Goal: Task Accomplishment & Management: Complete application form

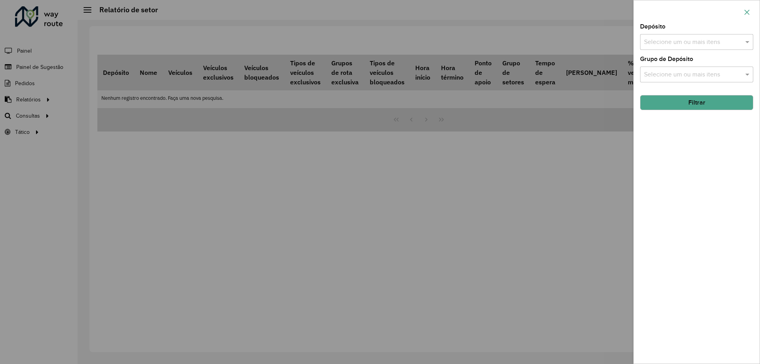
click at [743, 12] on button "button" at bounding box center [747, 12] width 13 height 13
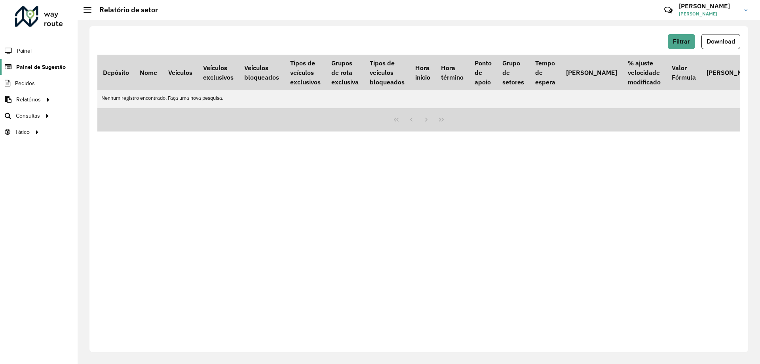
click at [57, 60] on link "Painel de Sugestão" at bounding box center [33, 67] width 66 height 16
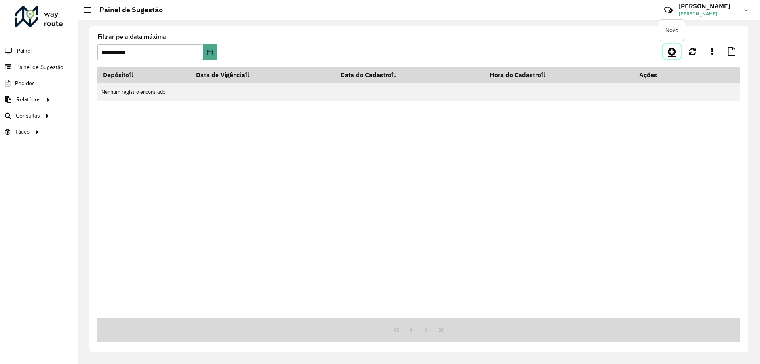
click at [673, 53] on icon at bounding box center [672, 52] width 8 height 10
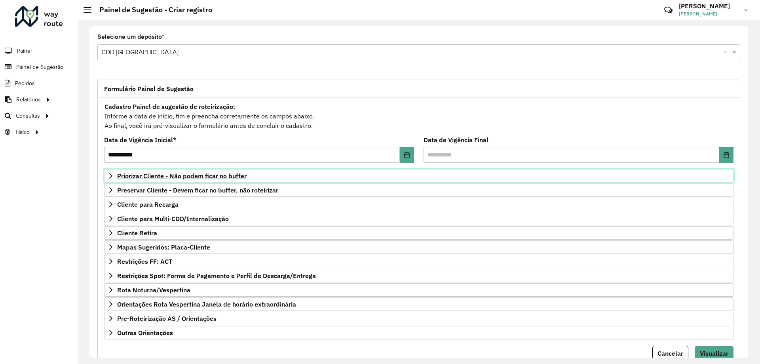
click at [166, 175] on span "Priorizar Cliente - Não podem ficar no buffer" at bounding box center [182, 176] width 130 height 6
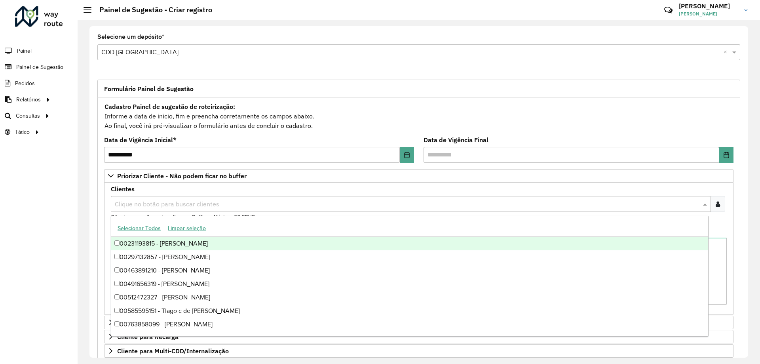
click at [117, 206] on input "text" at bounding box center [407, 205] width 589 height 10
click at [716, 206] on icon at bounding box center [718, 204] width 4 height 6
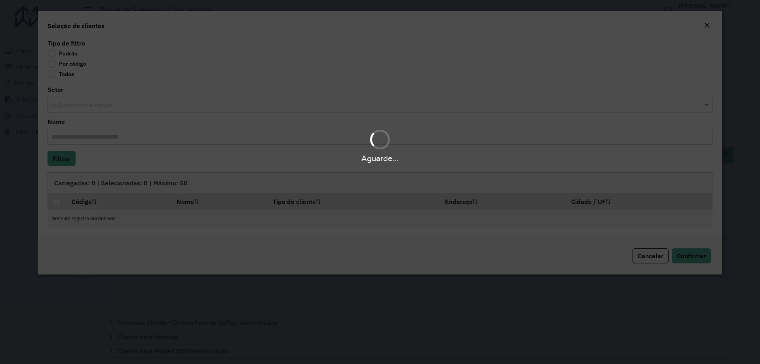
click at [51, 64] on div "Aguarde..." at bounding box center [380, 182] width 760 height 364
click at [55, 63] on div "Aguarde..." at bounding box center [380, 182] width 760 height 364
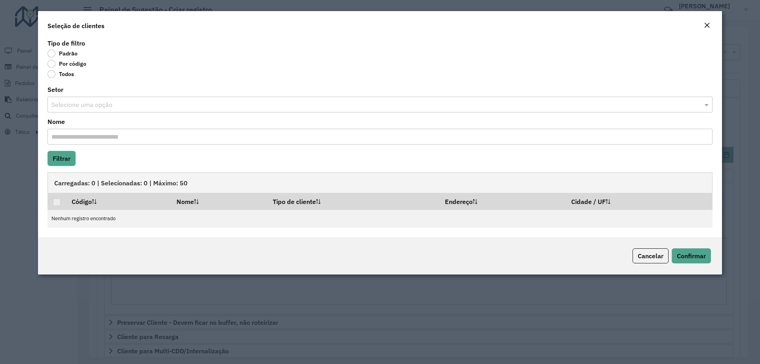
click at [55, 63] on label "Por código" at bounding box center [67, 64] width 39 height 8
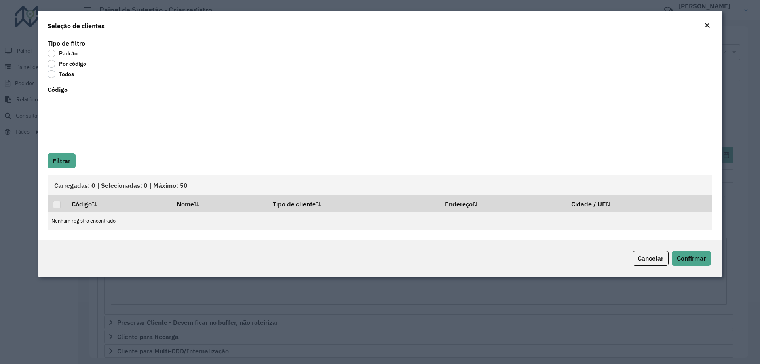
click at [63, 122] on textarea "Código" at bounding box center [380, 122] width 665 height 50
paste textarea "***** ***** ***** ***** ***** ***** ***** ***** ***** ***** ***** **** **** ***…"
type textarea "***** ***** ***** ***** ***** ***** ***** ***** ***** ***** ***** **** **** ***…"
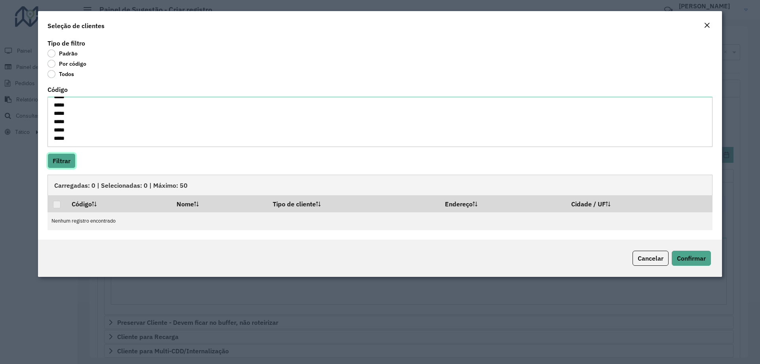
click at [65, 159] on button "Filtrar" at bounding box center [62, 160] width 28 height 15
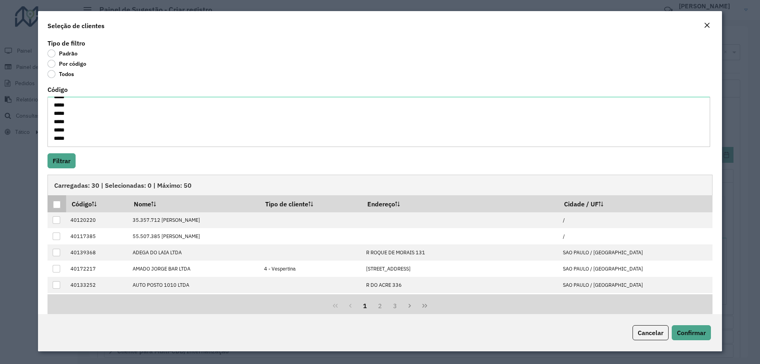
click at [54, 206] on div at bounding box center [57, 205] width 8 height 8
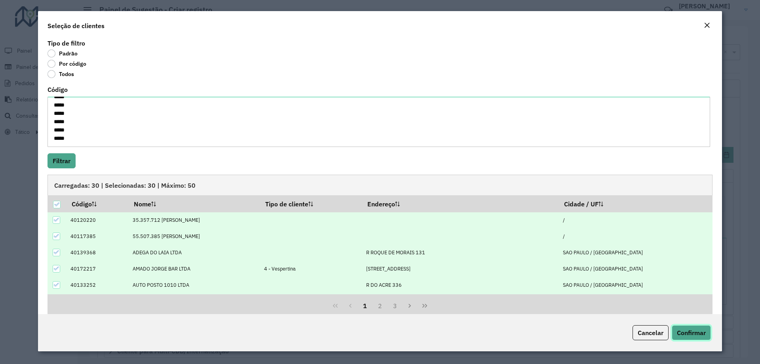
click at [690, 331] on span "Confirmar" at bounding box center [691, 333] width 29 height 8
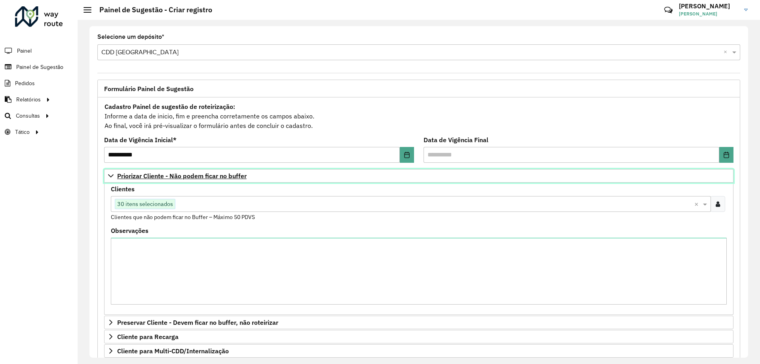
click at [179, 173] on span "Priorizar Cliente - Não podem ficar no buffer" at bounding box center [182, 176] width 130 height 6
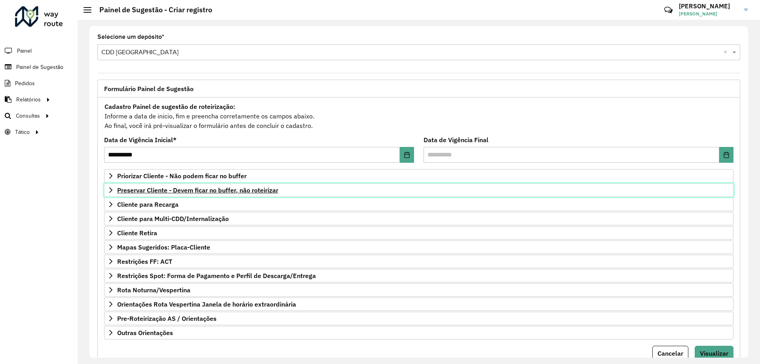
click at [204, 193] on span "Preservar Cliente - Devem ficar no buffer, não roteirizar" at bounding box center [197, 190] width 161 height 6
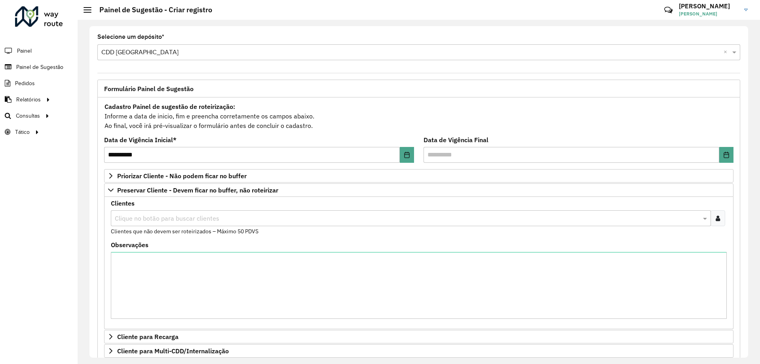
click at [722, 215] on div at bounding box center [718, 218] width 15 height 16
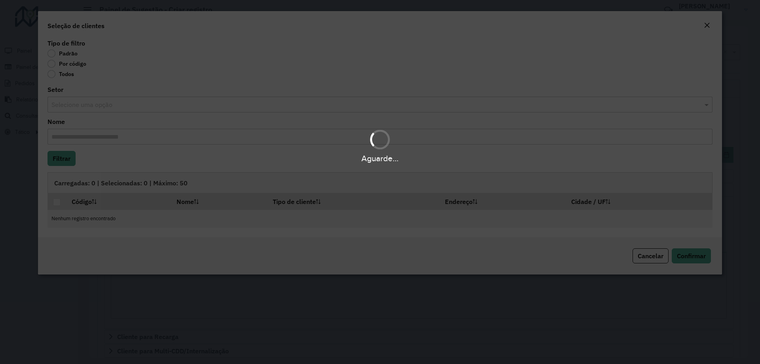
click at [52, 65] on div "Aguarde..." at bounding box center [380, 182] width 760 height 364
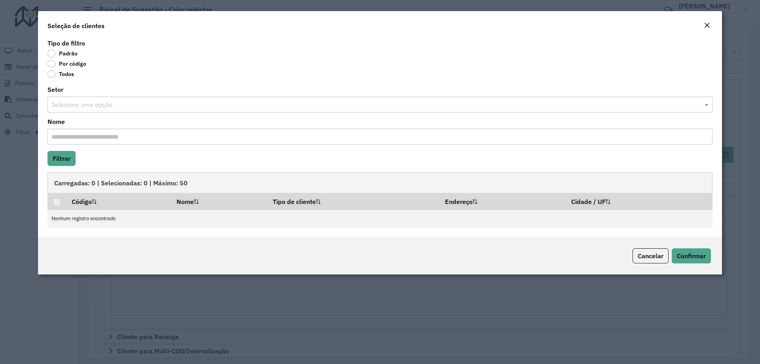
click at [52, 65] on label "Por código" at bounding box center [67, 64] width 39 height 8
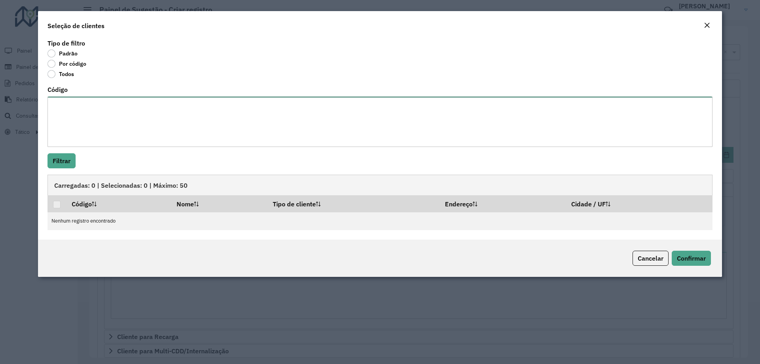
click at [74, 105] on textarea "Código" at bounding box center [380, 122] width 665 height 50
paste textarea "***** ***** ***** ***** ***** ***** **** ***** ***** ***** ***** ***** *****"
type textarea "***** ***** ***** ***** ***** ***** **** ***** ***** ***** ***** ***** *****"
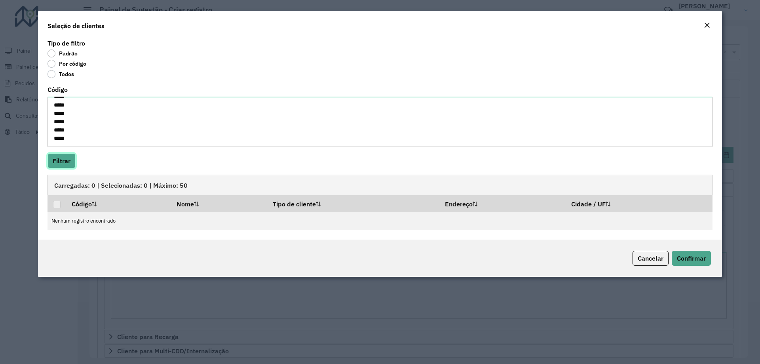
click at [65, 160] on button "Filtrar" at bounding box center [62, 160] width 28 height 15
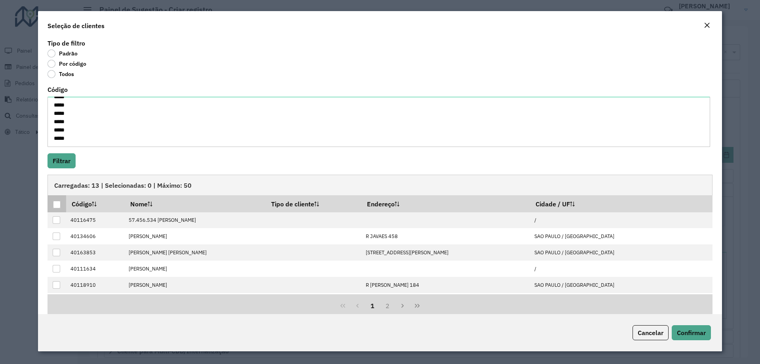
click at [57, 204] on div at bounding box center [57, 205] width 8 height 8
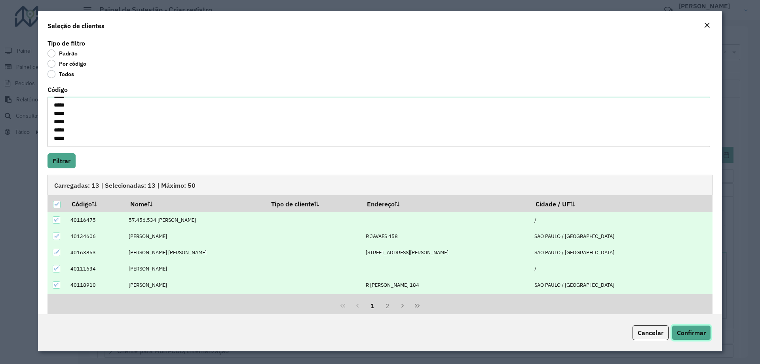
click at [695, 335] on span "Confirmar" at bounding box center [691, 333] width 29 height 8
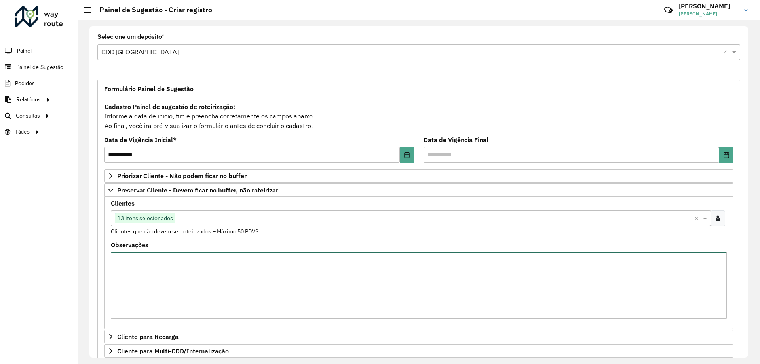
click at [195, 278] on textarea "Observações" at bounding box center [419, 285] width 616 height 67
type textarea "*********"
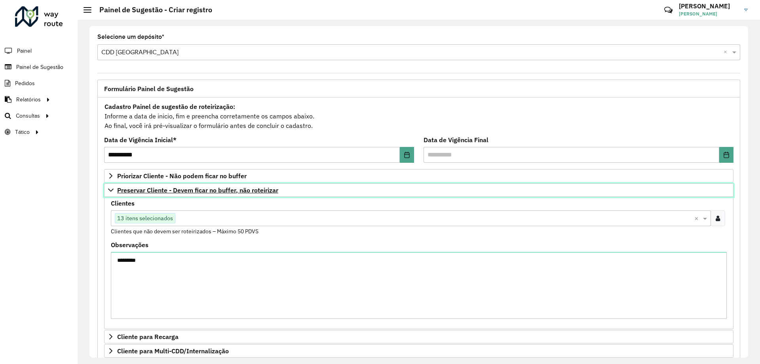
click at [234, 190] on span "Preservar Cliente - Devem ficar no buffer, não roteirizar" at bounding box center [197, 190] width 161 height 6
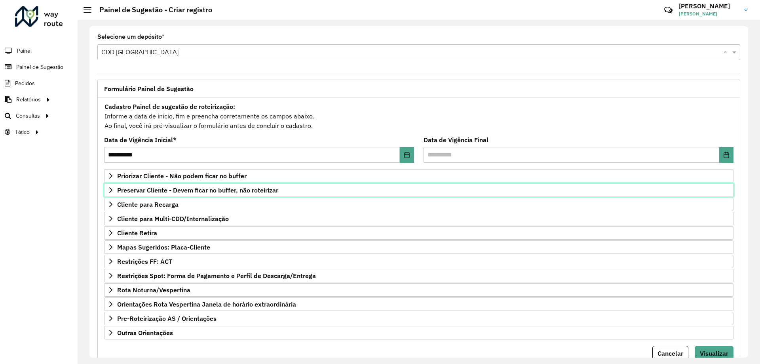
click at [235, 187] on span "Preservar Cliente - Devem ficar no buffer, não roteirizar" at bounding box center [197, 190] width 161 height 6
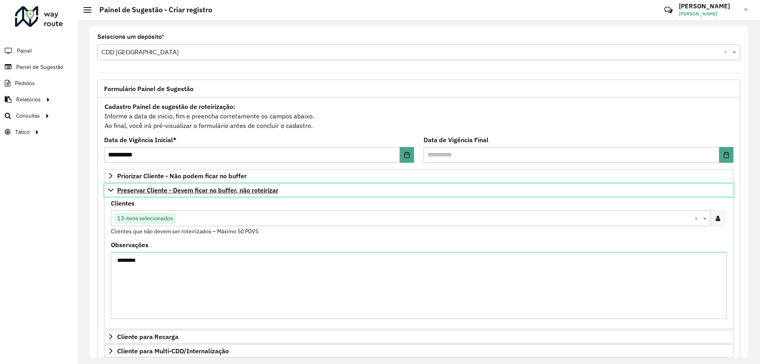
click at [235, 187] on span "Preservar Cliente - Devem ficar no buffer, não roteirizar" at bounding box center [197, 190] width 161 height 6
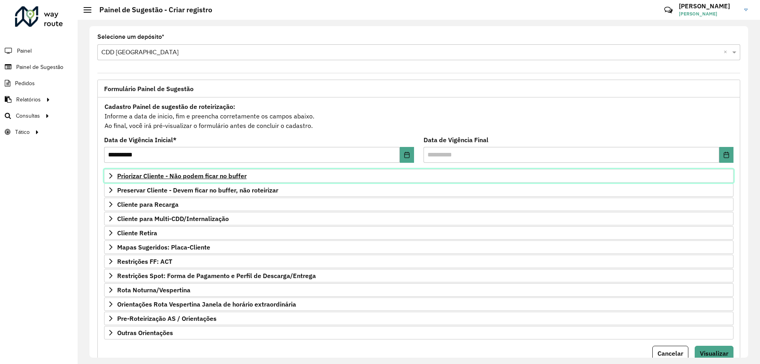
click at [234, 178] on span "Priorizar Cliente - Não podem ficar no buffer" at bounding box center [182, 176] width 130 height 6
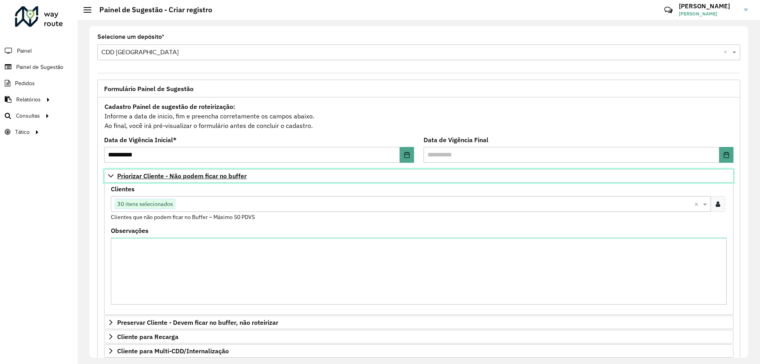
click at [234, 179] on span "Priorizar Cliente - Não podem ficar no buffer" at bounding box center [182, 176] width 130 height 6
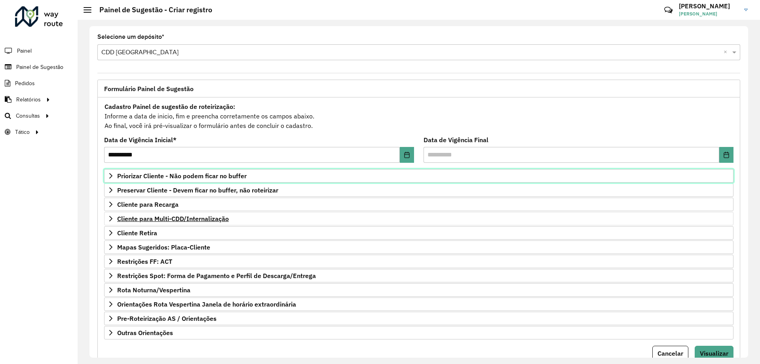
scroll to position [31, 0]
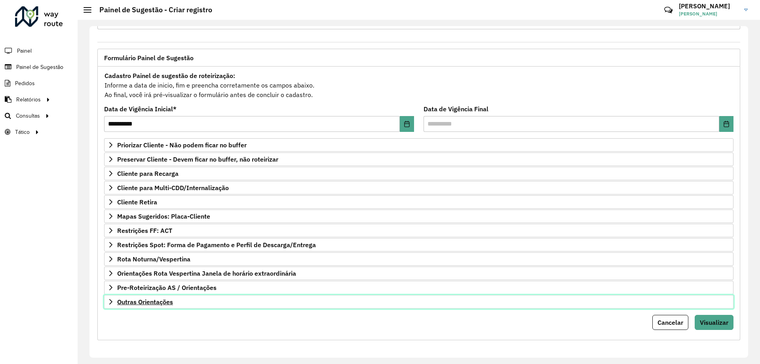
drag, startPoint x: 169, startPoint y: 305, endPoint x: 170, endPoint y: 289, distance: 15.9
click at [168, 305] on span "Outras Orientações" at bounding box center [145, 302] width 56 height 6
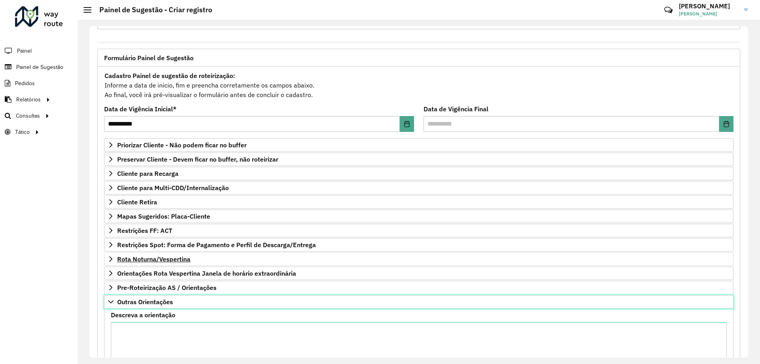
scroll to position [122, 0]
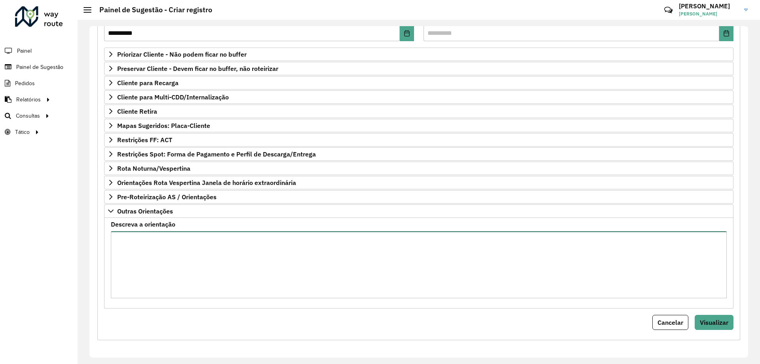
click at [159, 281] on textarea "Descreva a orientação" at bounding box center [419, 264] width 616 height 67
paste textarea "**********"
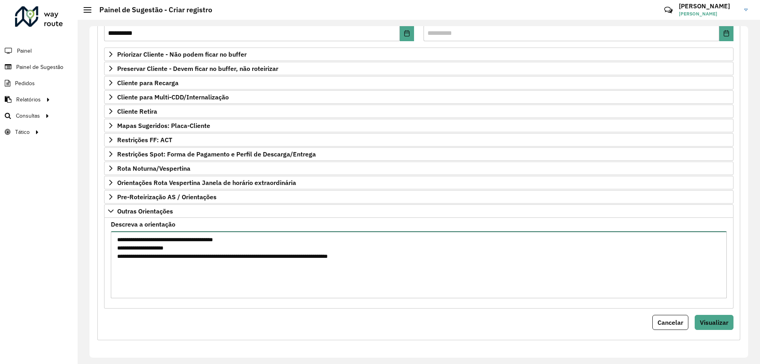
click at [120, 237] on textarea "**********" at bounding box center [419, 264] width 616 height 67
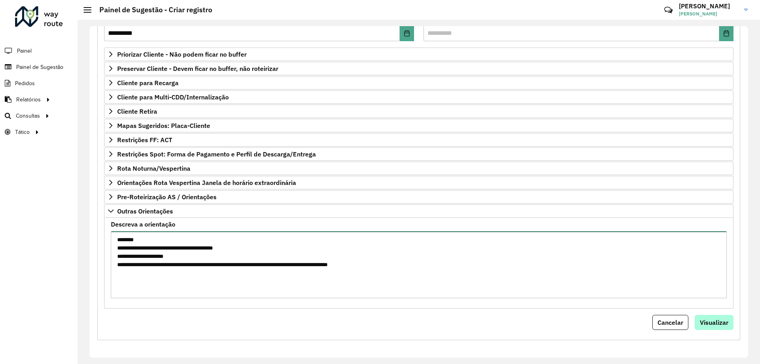
type textarea "**********"
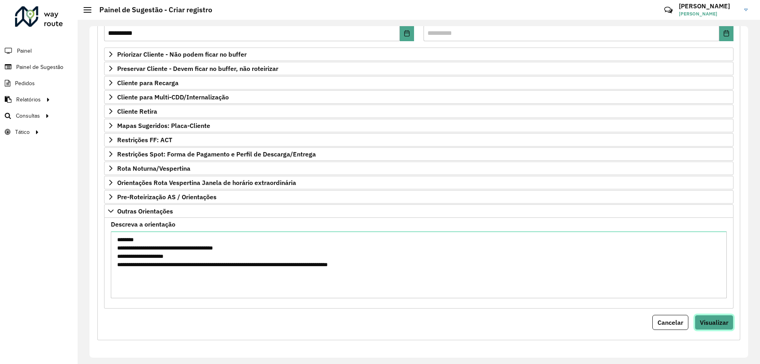
click at [714, 321] on span "Visualizar" at bounding box center [714, 322] width 29 height 8
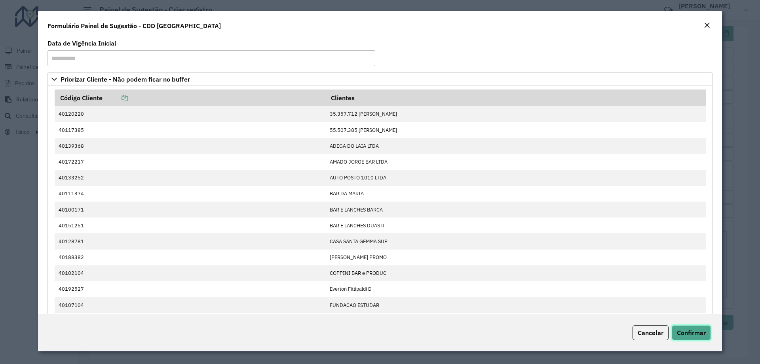
click at [691, 330] on span "Confirmar" at bounding box center [691, 333] width 29 height 8
